Goal: Information Seeking & Learning: Learn about a topic

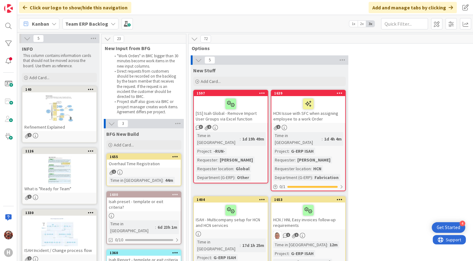
click at [85, 25] on b "Team ERP Backlog" at bounding box center [86, 24] width 43 height 6
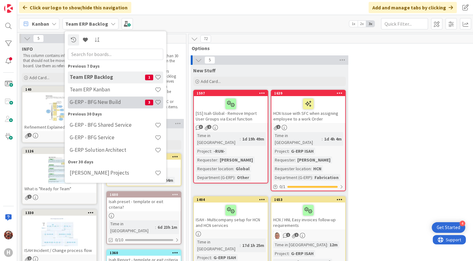
click at [107, 99] on h4 "G-ERP - BFG New Build" at bounding box center [107, 102] width 75 height 6
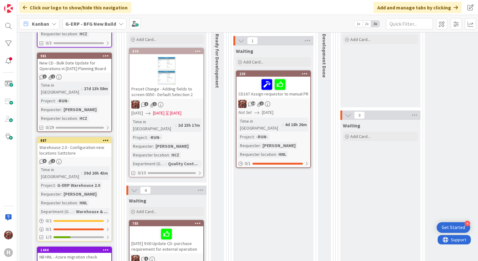
scroll to position [94, 0]
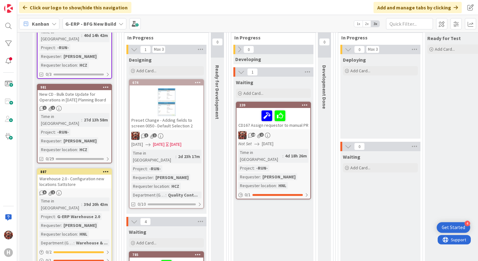
click at [176, 124] on div "Preset Change - Adding fields to screen 0050 - Default Selection 2" at bounding box center [166, 123] width 74 height 14
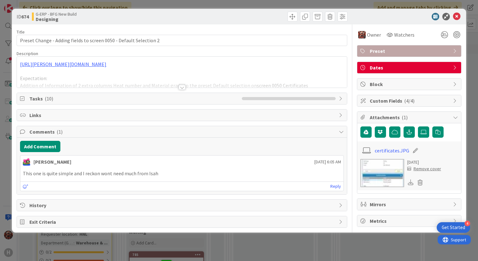
click at [180, 89] on div at bounding box center [182, 87] width 7 height 5
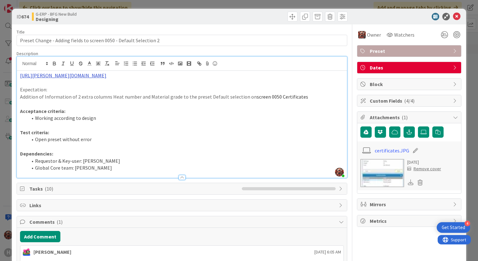
click at [102, 74] on link "https://huisman-smartit.onbmc.com/smartit/app/#/incident/AGGGSPRFBRQVHASUEWLRSU…" at bounding box center [63, 75] width 86 height 6
click at [109, 89] on link "https://huisman-smartit.onbmc.com/smartit/app#/incident/AGGGSPRFBRQVHASUEWLRSUE…" at bounding box center [121, 88] width 63 height 8
click at [171, 138] on li "Open preset without error" at bounding box center [186, 139] width 316 height 7
drag, startPoint x: 307, startPoint y: 96, endPoint x: 20, endPoint y: 89, distance: 286.6
click at [20, 88] on div "https://huisman-smartit.onbmc.com/smartit/app/#/incident/AGGGSPRFBRQVHASUEWLRSU…" at bounding box center [182, 124] width 330 height 107
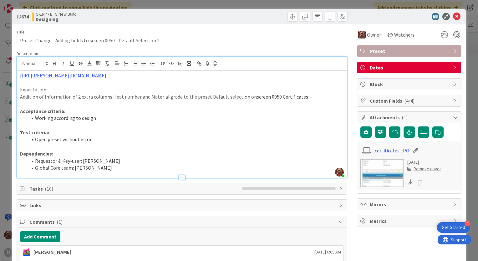
copy div "Expectation: Addition of Information of 2 extra columns Heat number and Materia…"
click at [165, 114] on li "Working according to design" at bounding box center [186, 117] width 316 height 7
click at [106, 77] on link "https://huisman-smartit.onbmc.com/smartit/app/#/incident/AGGGSPRFBRQVHASUEWLRSU…" at bounding box center [63, 75] width 86 height 6
click at [126, 89] on link "https://huisman-smartit.onbmc.com/smartit/app#/incident/AGGGSPRFBRQVHASUEWLRSUE…" at bounding box center [121, 88] width 63 height 8
drag, startPoint x: 380, startPoint y: 168, endPoint x: 406, endPoint y: 184, distance: 30.5
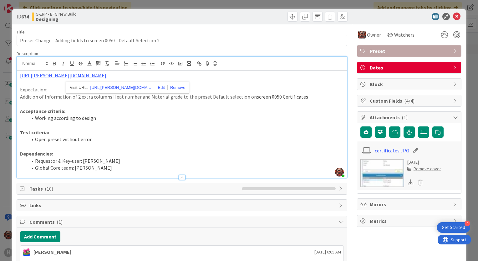
click at [408, 184] on icon at bounding box center [411, 182] width 6 height 6
